Goal: Task Accomplishment & Management: Manage account settings

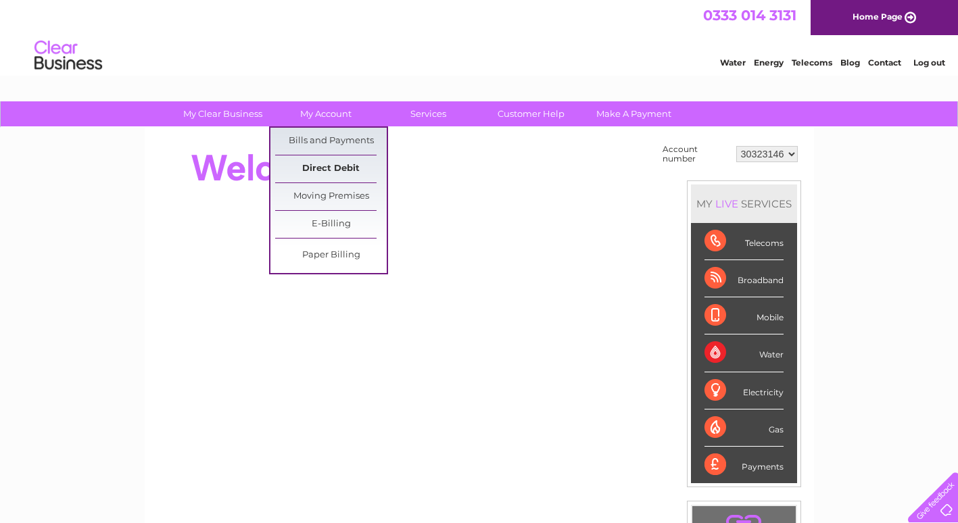
click at [323, 166] on link "Direct Debit" at bounding box center [331, 168] width 112 height 27
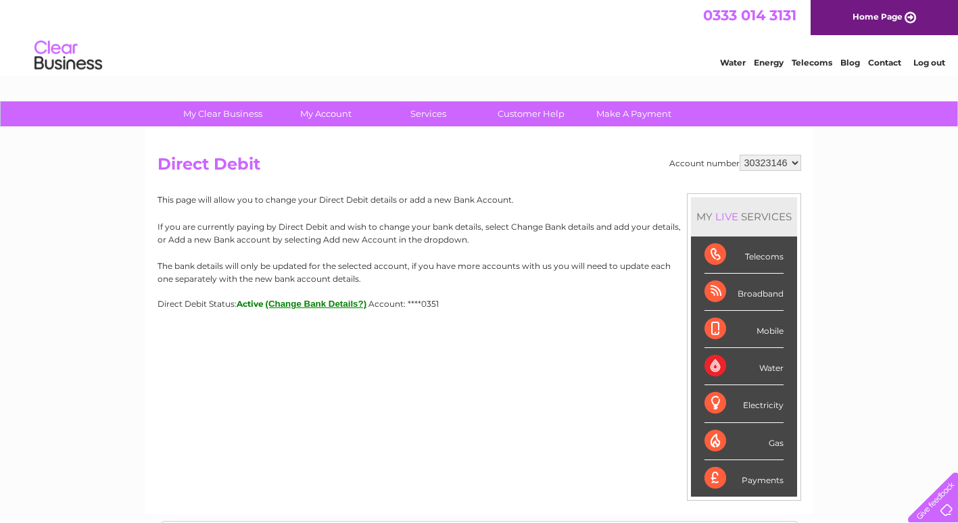
click at [294, 304] on button "(Change Bank Details?)" at bounding box center [316, 304] width 101 height 10
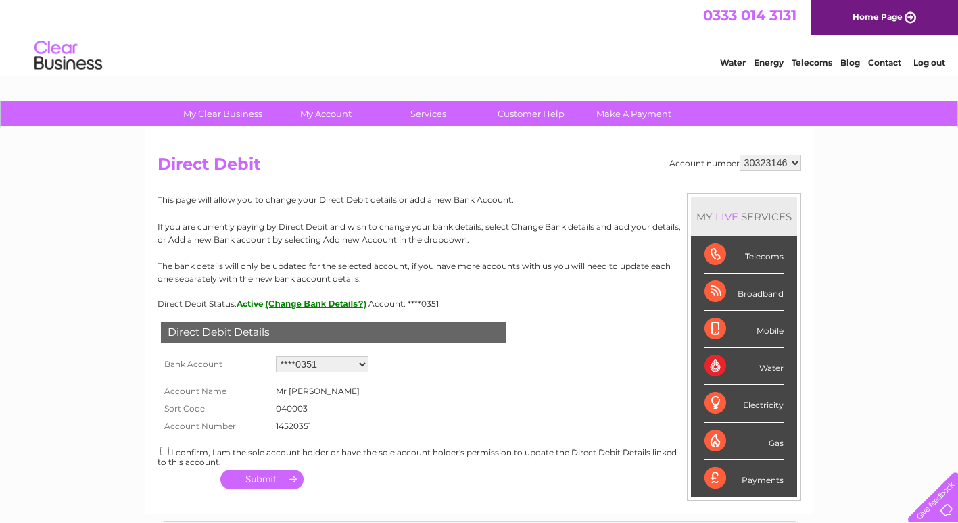
click at [314, 362] on select "Add new account ****0351 ****0351" at bounding box center [322, 364] width 93 height 16
select select "0"
click at [276, 356] on select "Add new account ****0351 ****0351" at bounding box center [322, 364] width 93 height 16
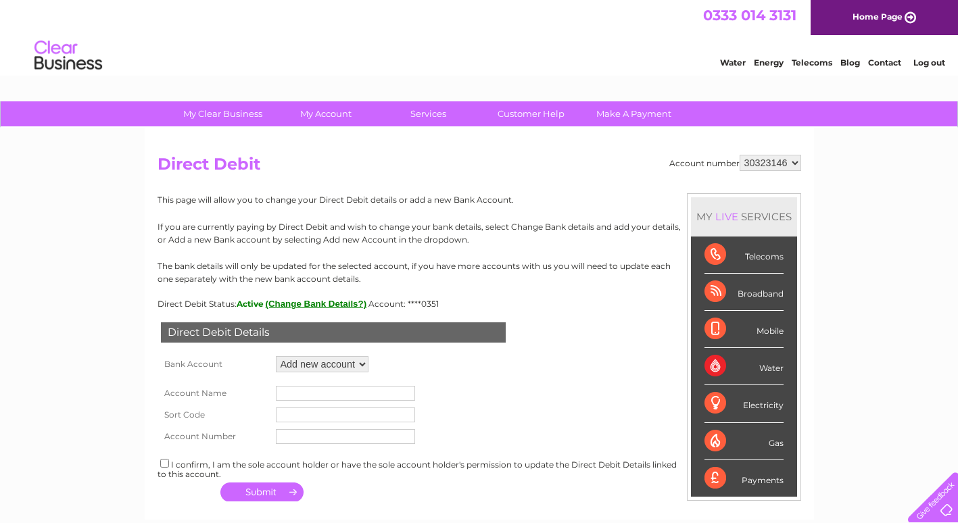
click at [303, 393] on input "text" at bounding box center [345, 393] width 139 height 15
type input "MANDALA FOOD SERVICES LIMITED"
type input "04-00-05"
type input "63316998"
click at [248, 464] on div "I confirm, I am the sole account holder or have the sole account holder's permi…" at bounding box center [480, 468] width 644 height 22
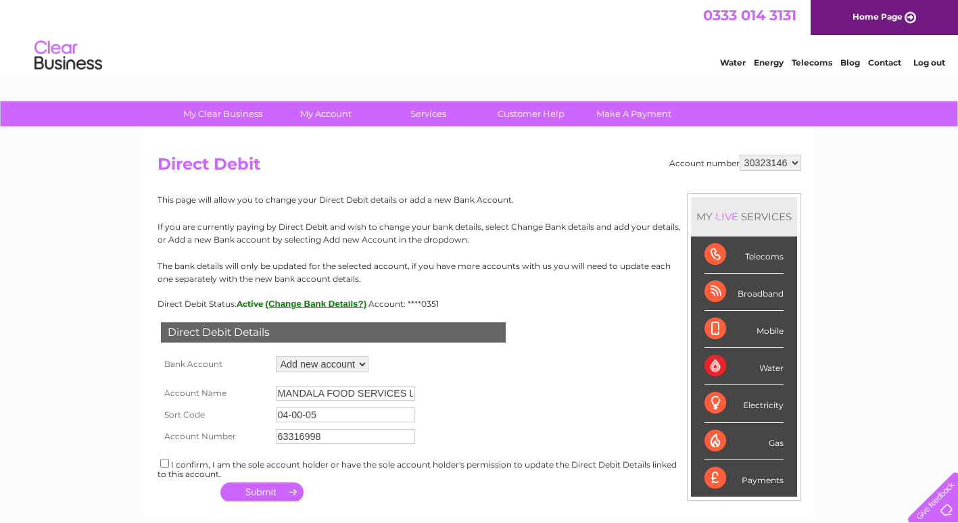
click at [159, 469] on div "I confirm, I am the sole account holder or have the sole account holder's permi…" at bounding box center [480, 468] width 644 height 22
click at [160, 467] on input "checkbox" at bounding box center [164, 463] width 9 height 9
checkbox input "true"
click at [246, 499] on button "button" at bounding box center [261, 492] width 83 height 19
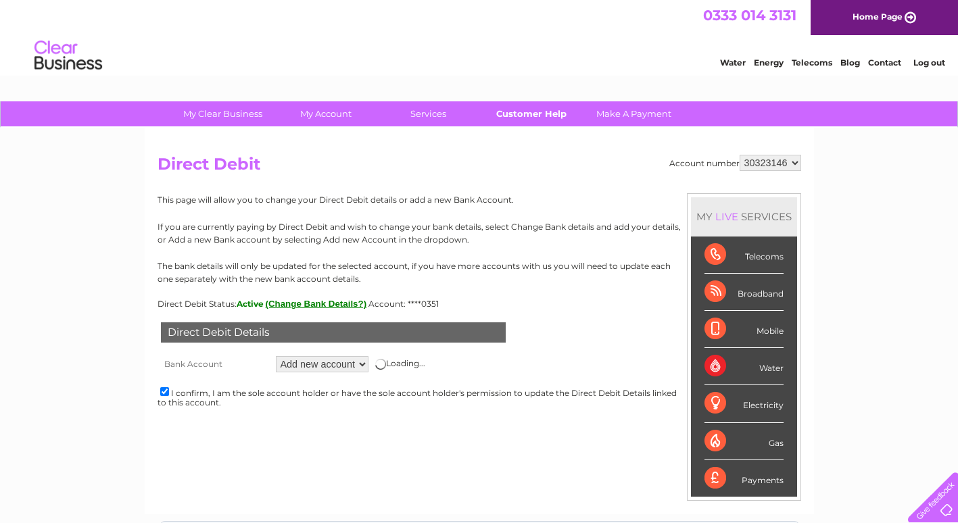
click at [533, 116] on link "Customer Help" at bounding box center [531, 113] width 112 height 25
